Goal: Navigation & Orientation: Find specific page/section

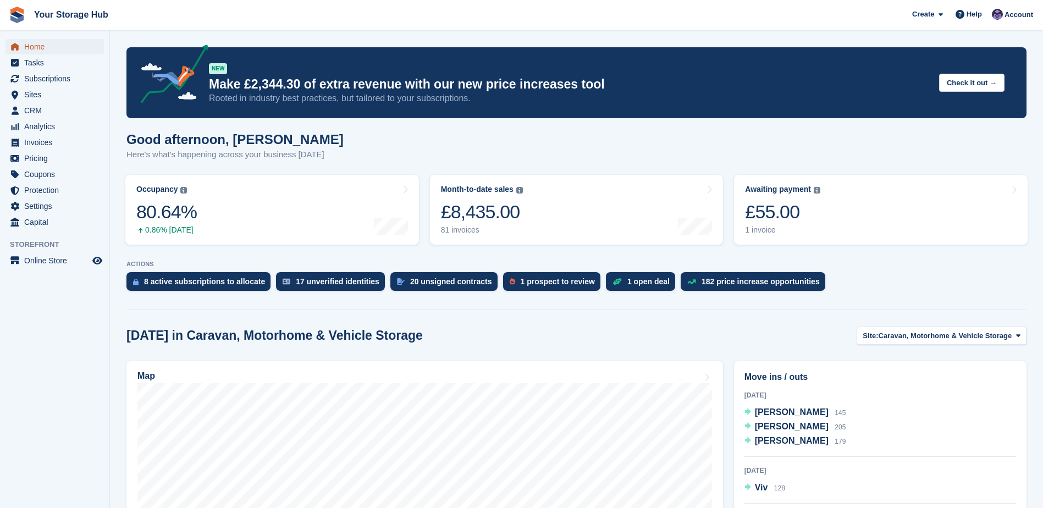
click at [30, 49] on span "Home" at bounding box center [57, 46] width 66 height 15
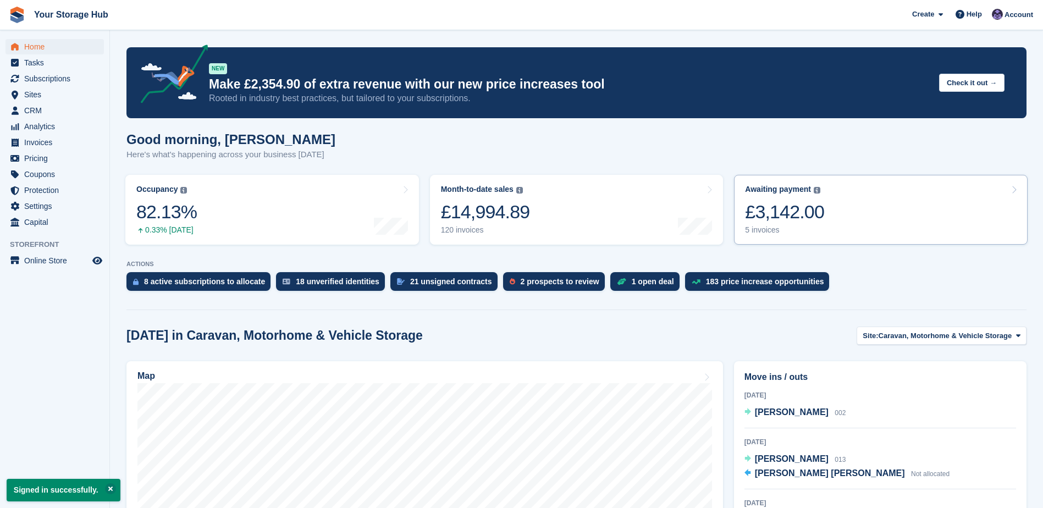
click at [780, 214] on div "£3,142.00" at bounding box center [784, 212] width 79 height 23
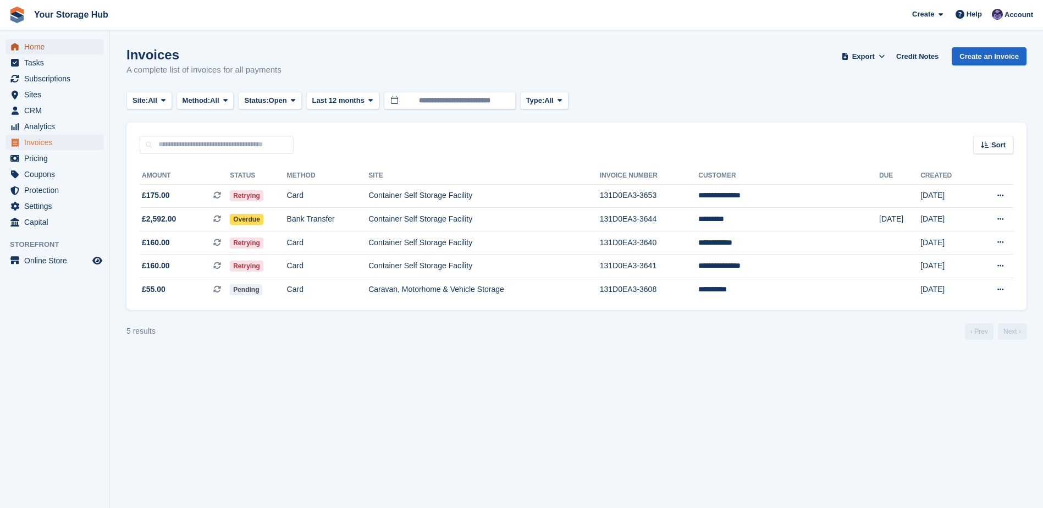
click at [47, 41] on span "Home" at bounding box center [57, 46] width 66 height 15
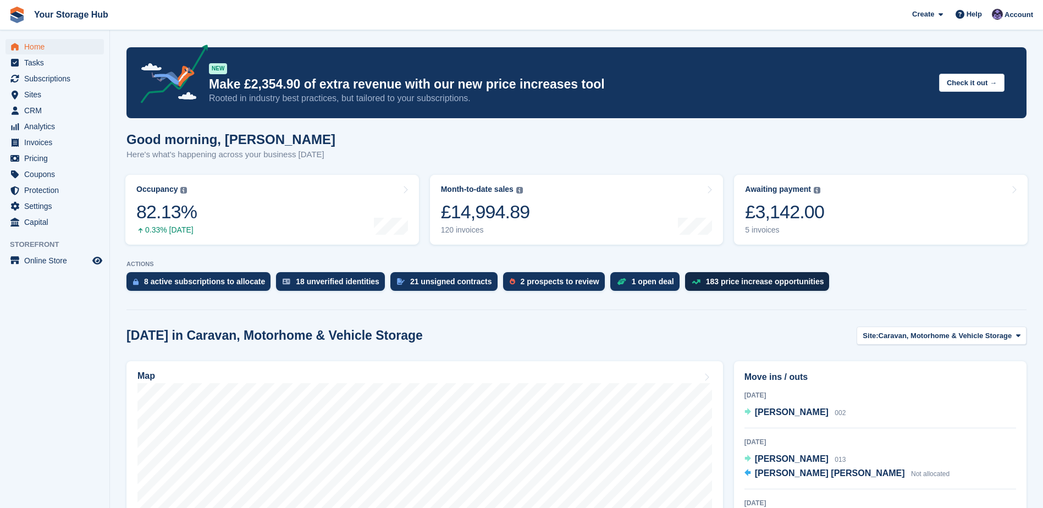
click at [724, 283] on div "183 price increase opportunities" at bounding box center [765, 281] width 118 height 9
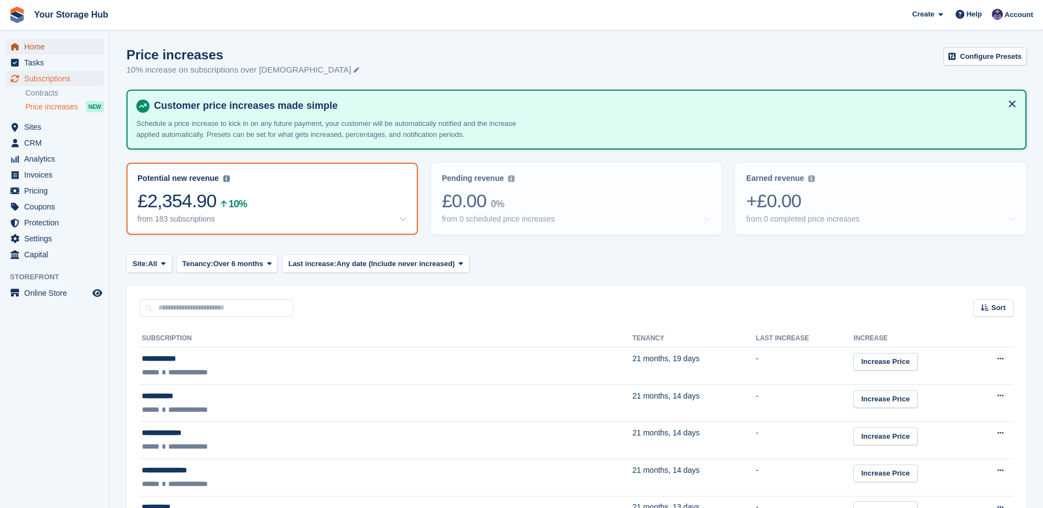
click at [51, 41] on span "Home" at bounding box center [57, 46] width 66 height 15
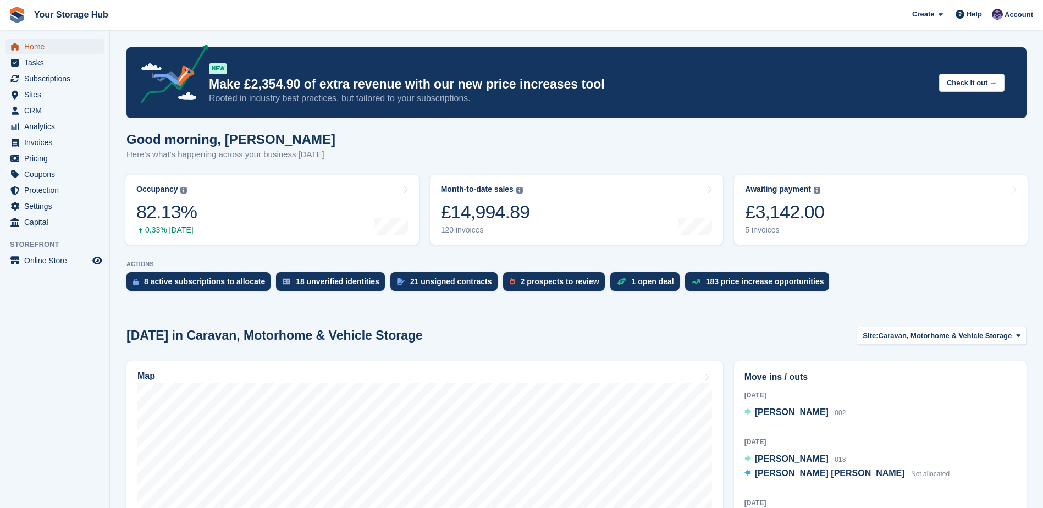
click at [34, 44] on span "Home" at bounding box center [57, 46] width 66 height 15
